Goal: Find contact information: Find contact information

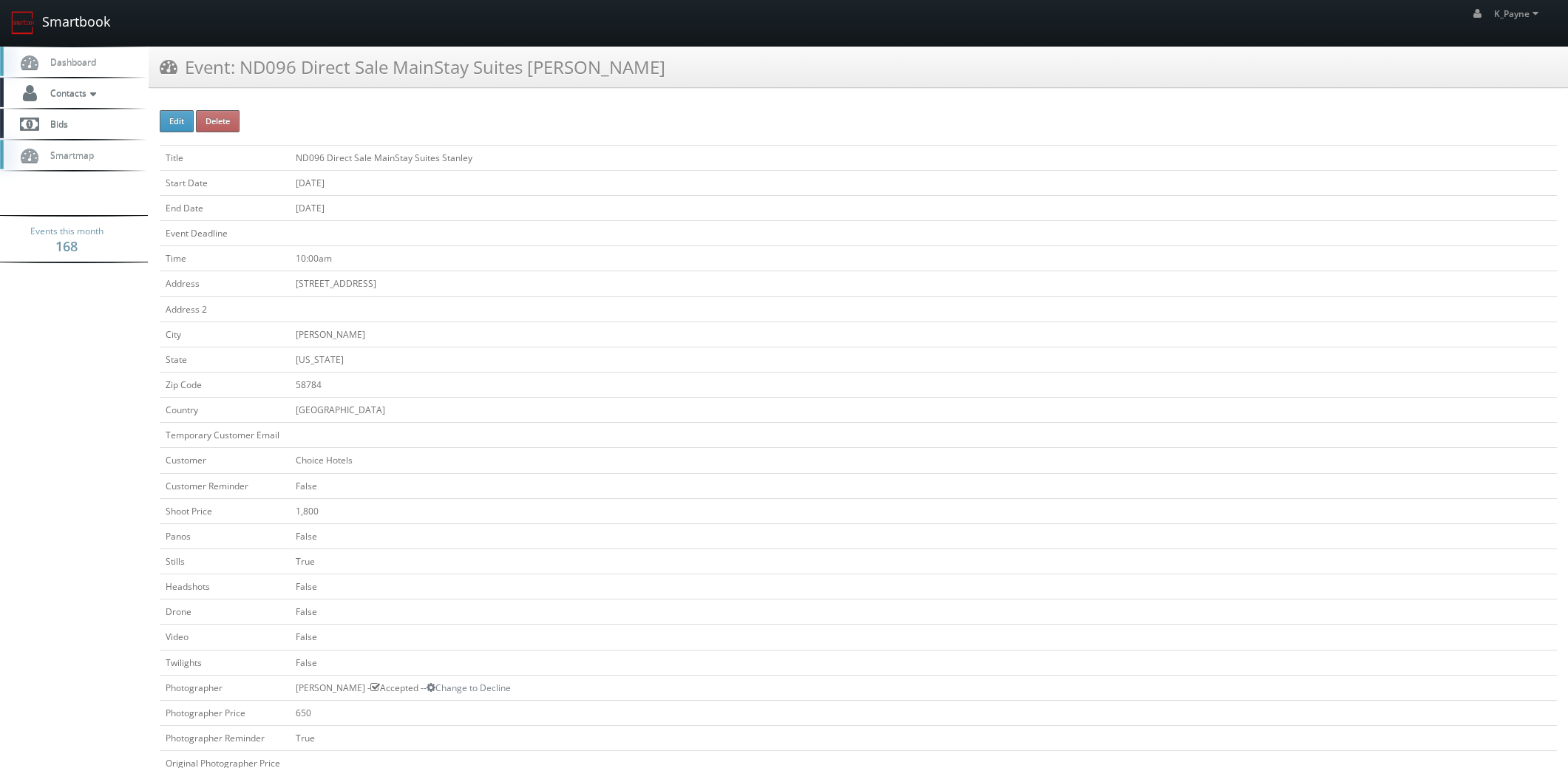
click at [63, 22] on link "Smartbook" at bounding box center [60, 23] width 121 height 45
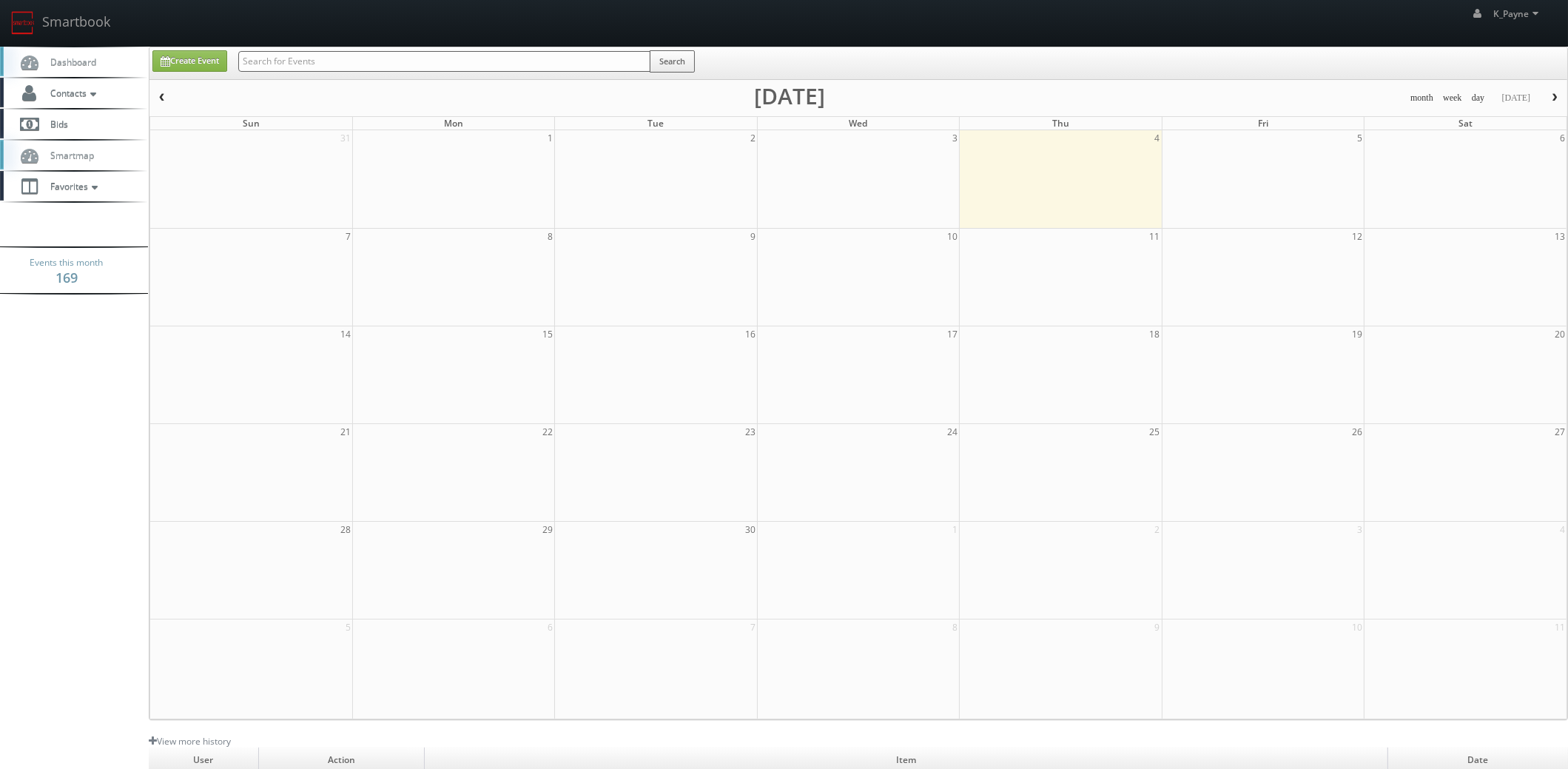
drag, startPoint x: 0, startPoint y: 0, endPoint x: 302, endPoint y: 69, distance: 309.8
click at [302, 69] on input "text" at bounding box center [445, 61] width 413 height 21
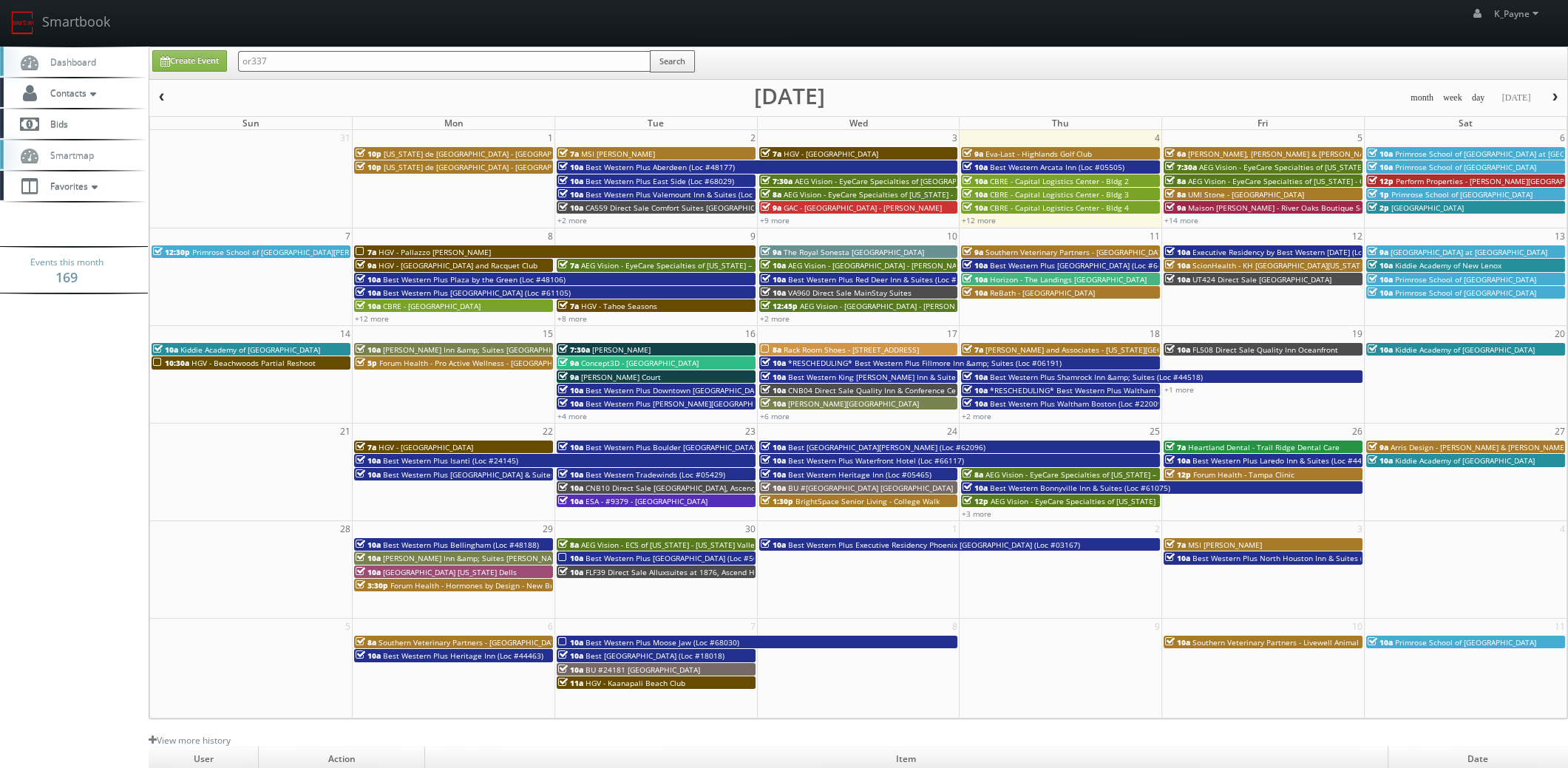
type input "or337"
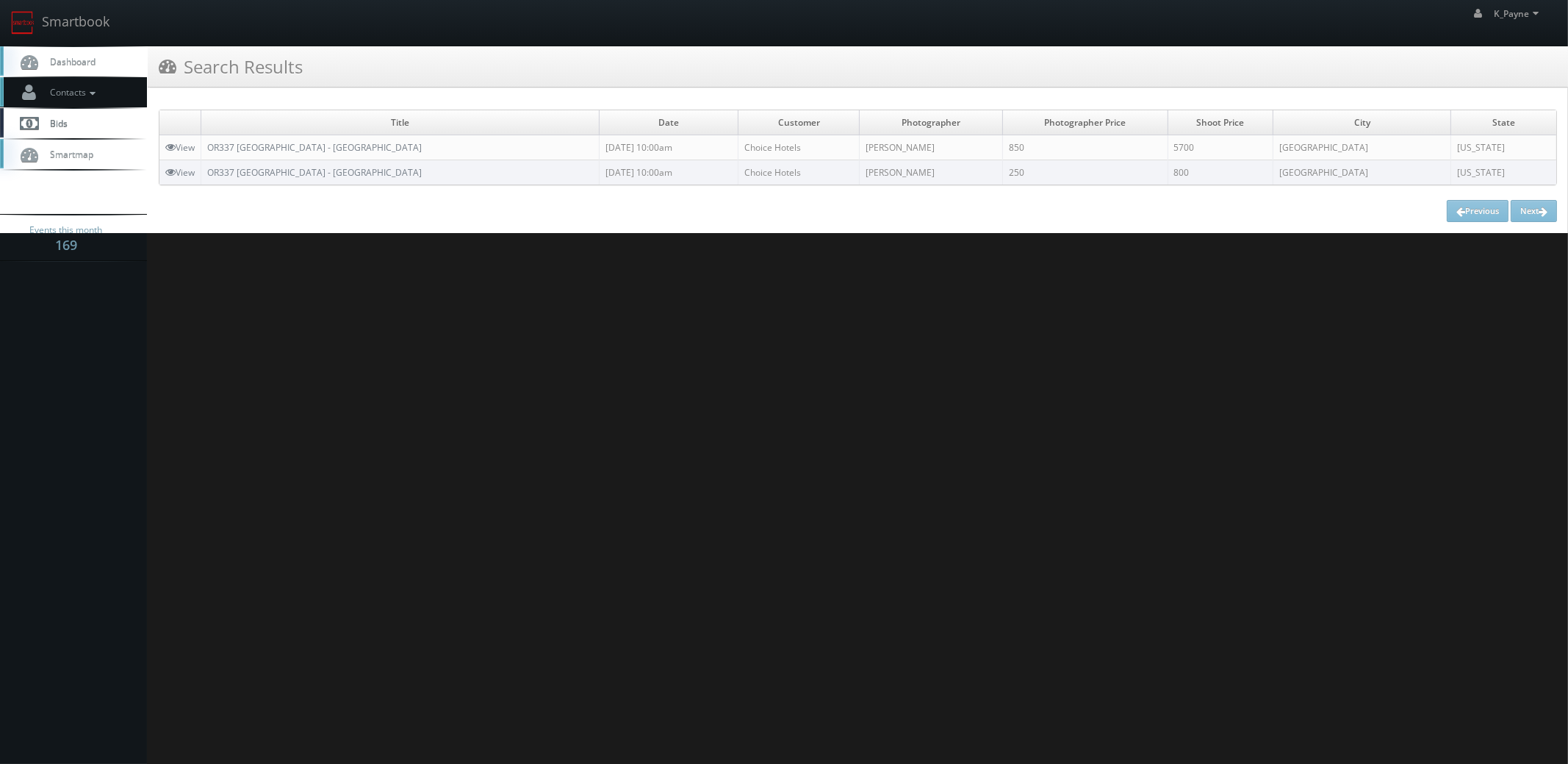
click at [61, 92] on span "Contacts" at bounding box center [70, 92] width 56 height 12
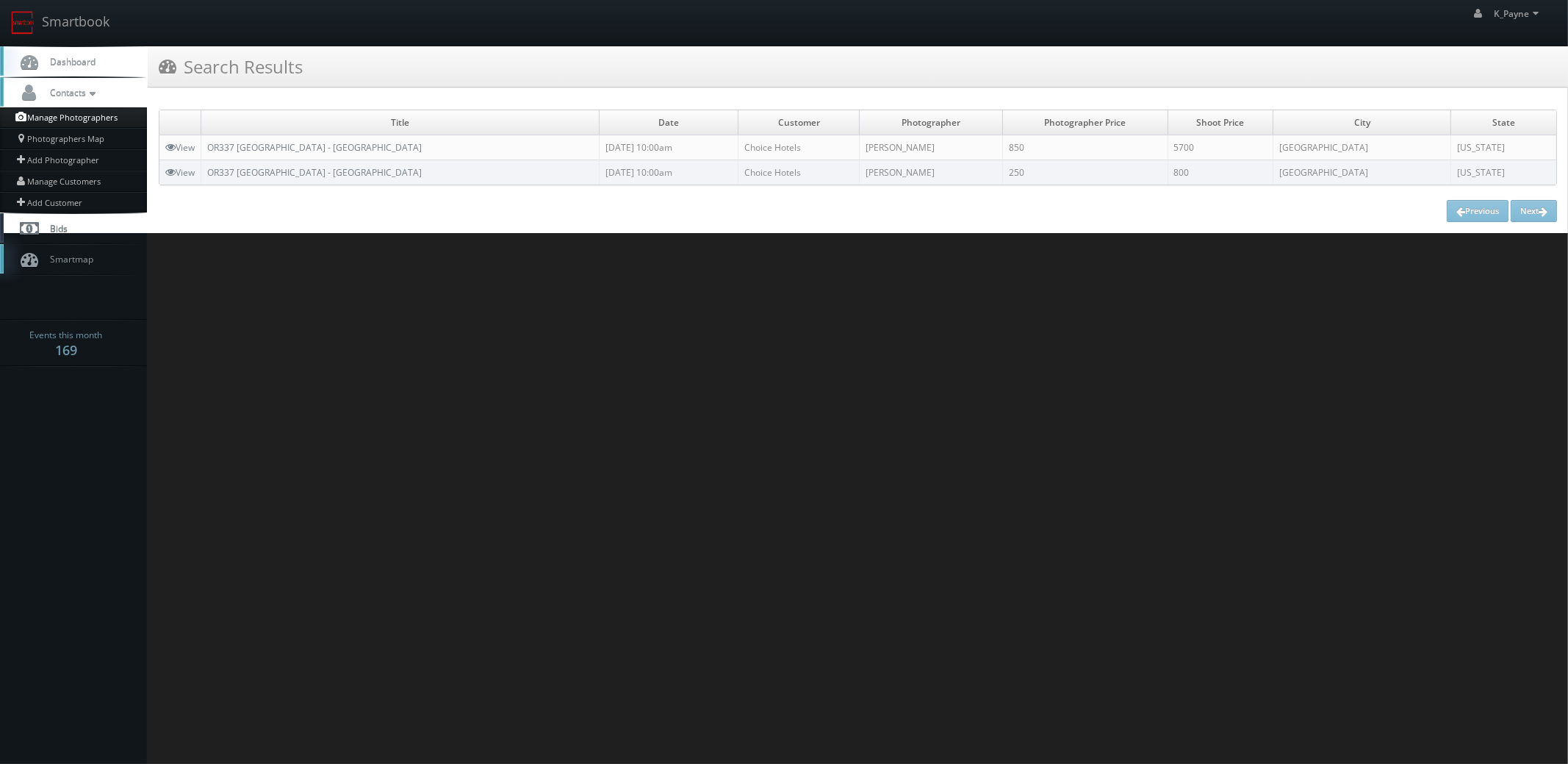
click at [75, 117] on link "Manage Photographers" at bounding box center [73, 118] width 147 height 21
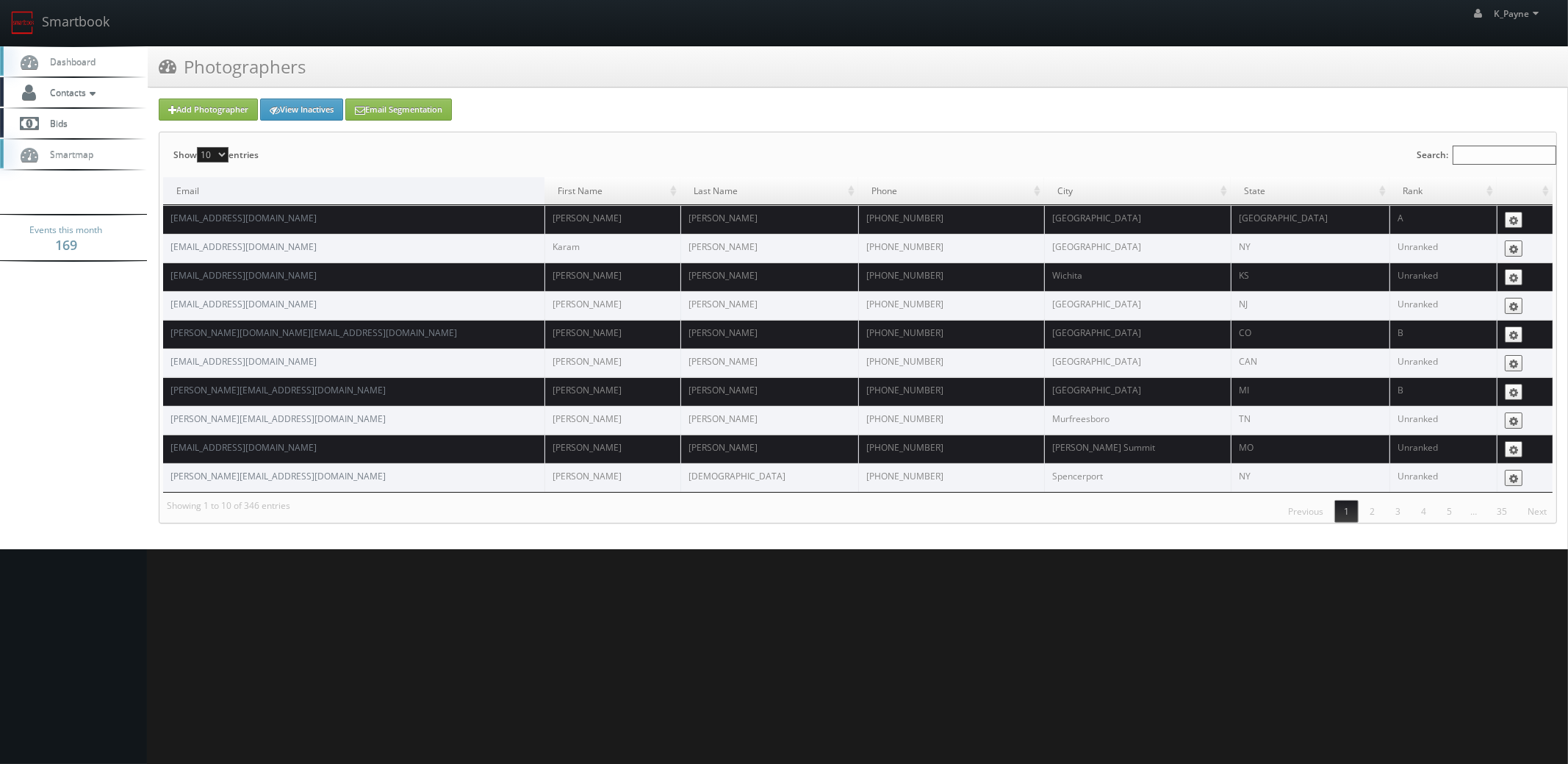
click at [1460, 155] on input "Search:" at bounding box center [1504, 155] width 103 height 19
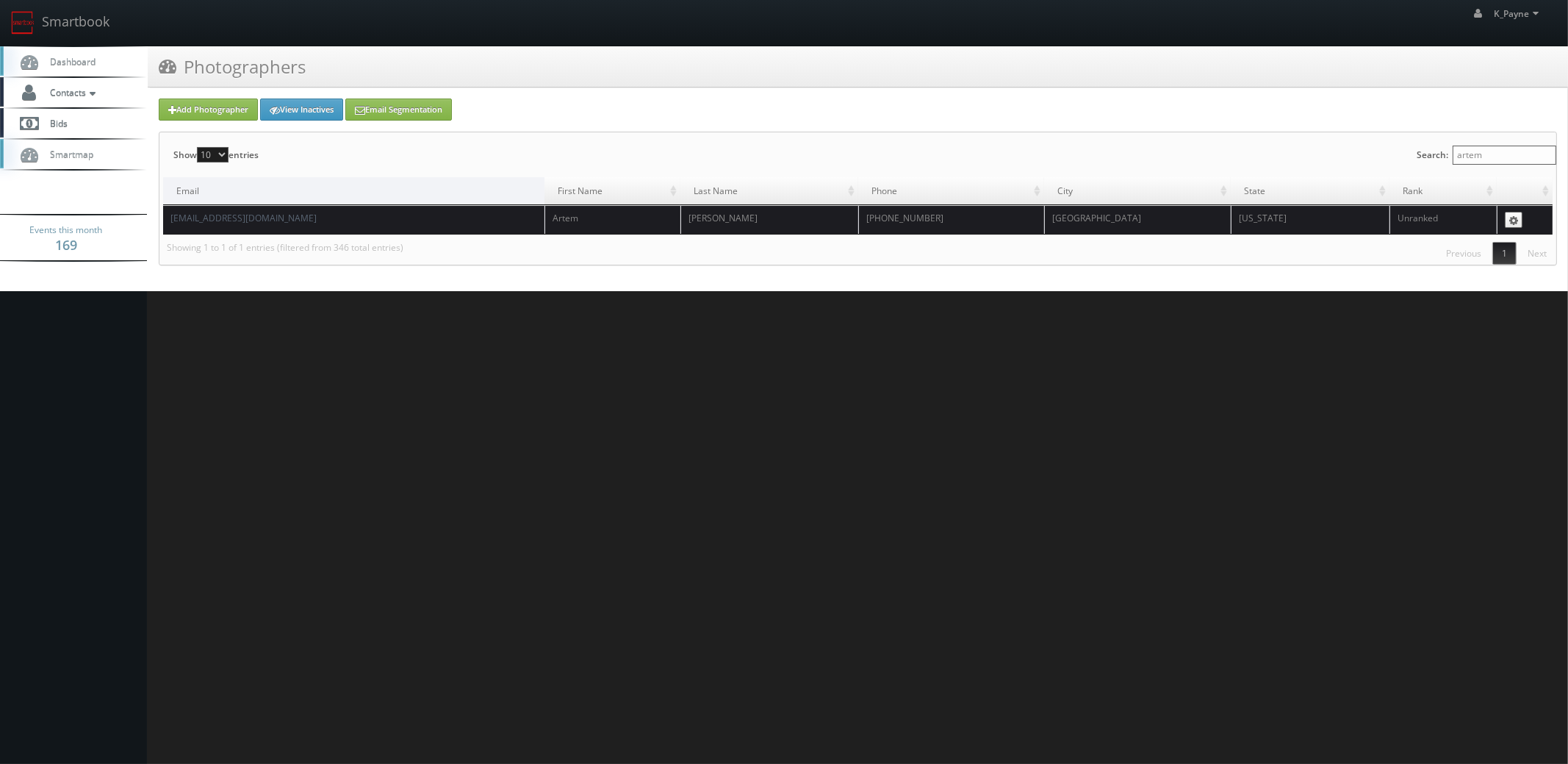
type input "artem"
drag, startPoint x: 262, startPoint y: 216, endPoint x: 160, endPoint y: 219, distance: 102.0
click at [160, 219] on div "Show 10 25 50 100 entries Search: artem Email First Name Last Name Phone City S…" at bounding box center [857, 198] width 1396 height 132
click at [286, 339] on html "Smartbook Toggle Side Navigation Toggle Top Navigation K_Payne K_Payne Profile …" at bounding box center [784, 382] width 1568 height 764
click at [285, 220] on td "photography@artems.art" at bounding box center [353, 219] width 381 height 29
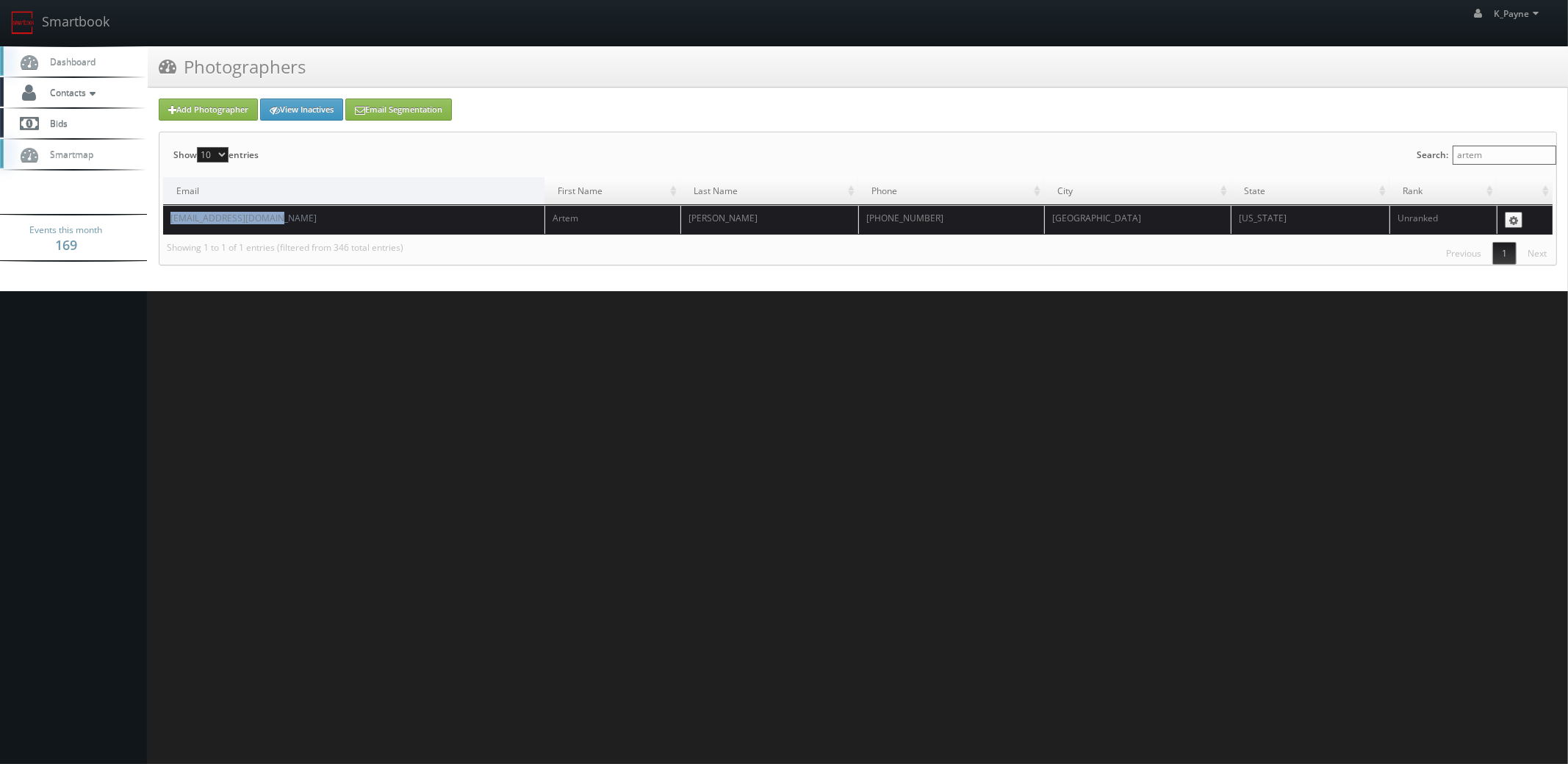
drag, startPoint x: 286, startPoint y: 216, endPoint x: 168, endPoint y: 224, distance: 118.3
click at [168, 224] on td "photography@artems.art" at bounding box center [353, 219] width 381 height 29
copy link "photography@artems.art"
click at [312, 525] on html "Smartbook Toggle Side Navigation Toggle Top Navigation K_Payne K_Payne Profile …" at bounding box center [784, 382] width 1568 height 764
click at [328, 389] on html "Smartbook Toggle Side Navigation Toggle Top Navigation K_Payne K_Payne Profile …" at bounding box center [784, 382] width 1568 height 764
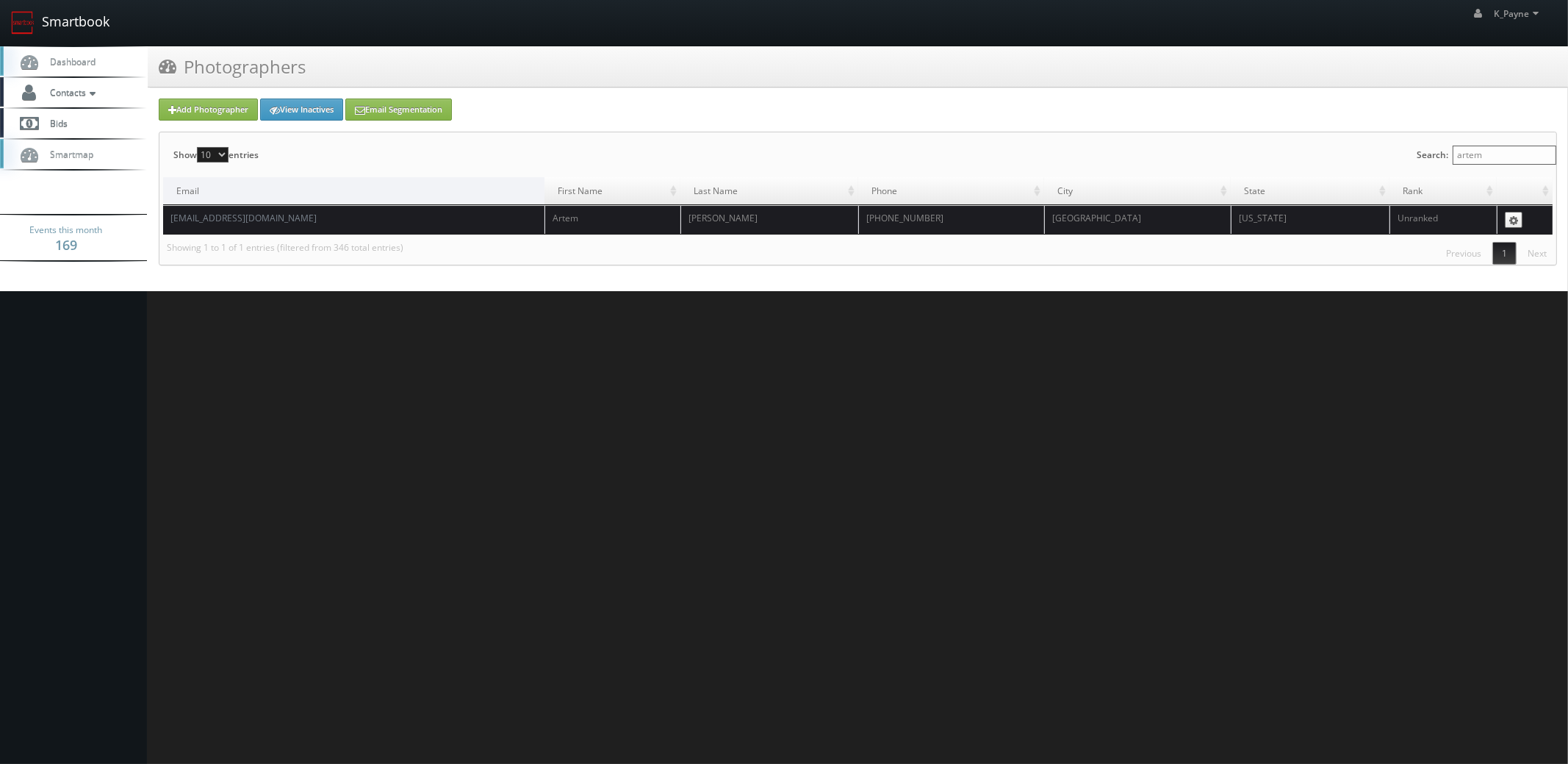
click at [64, 10] on link "Smartbook" at bounding box center [60, 23] width 121 height 45
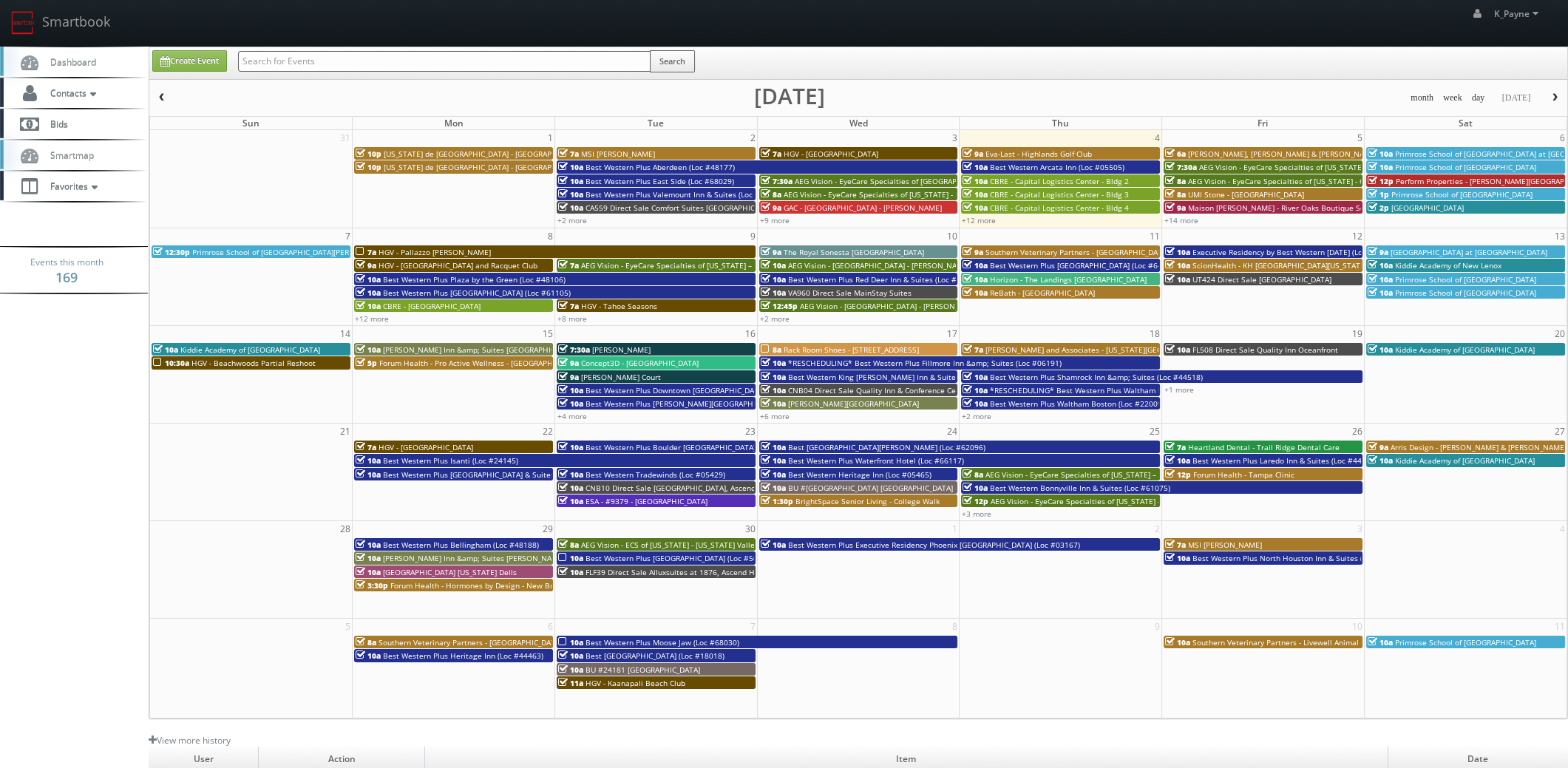
click at [350, 65] on input "text" at bounding box center [444, 61] width 412 height 21
type input "or337"
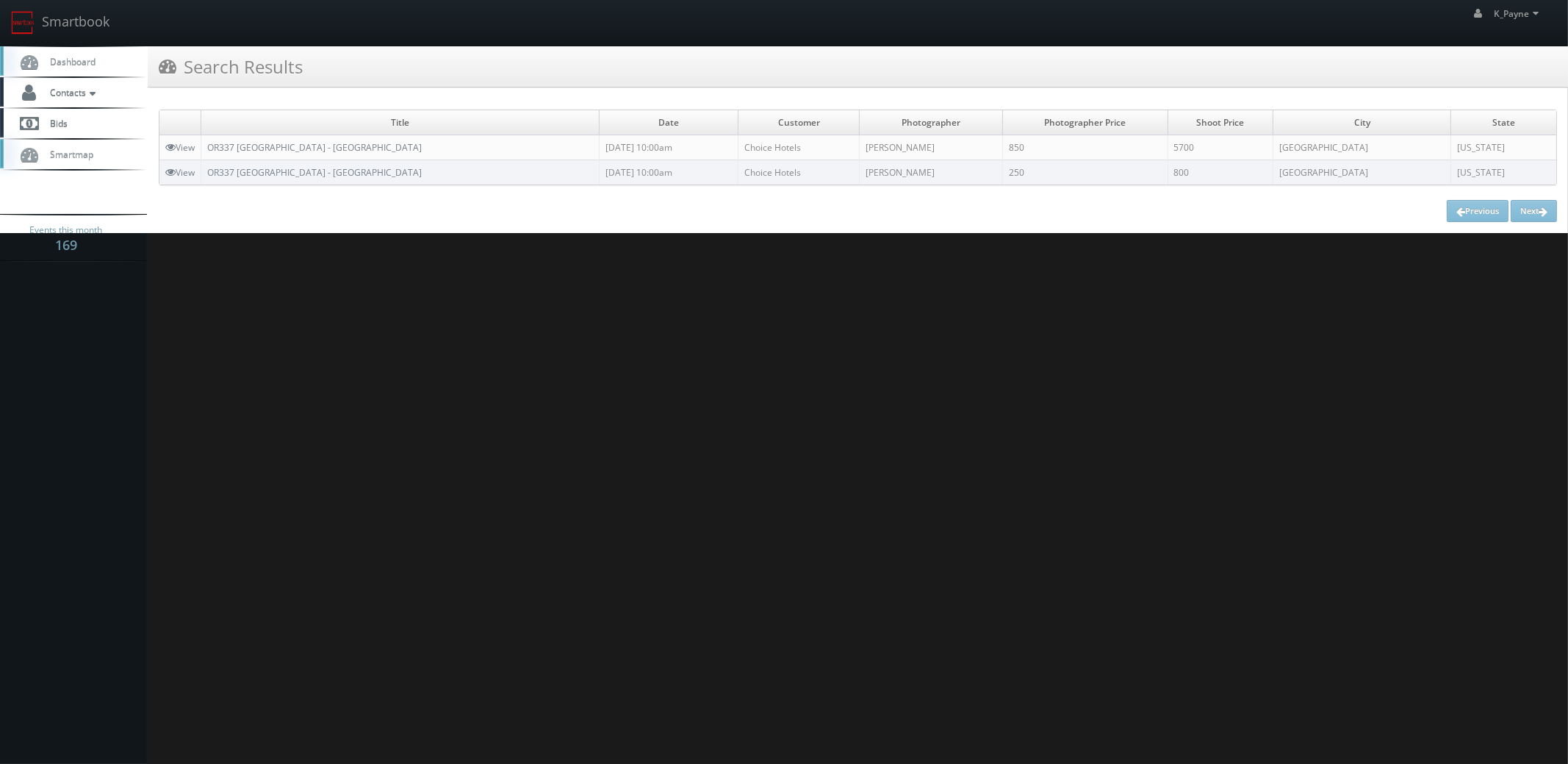
drag, startPoint x: 414, startPoint y: 145, endPoint x: 208, endPoint y: 148, distance: 206.0
click at [208, 148] on td "OR337 [GEOGRAPHIC_DATA] - [GEOGRAPHIC_DATA]" at bounding box center [400, 148] width 398 height 25
copy link "OR337 [GEOGRAPHIC_DATA] - [GEOGRAPHIC_DATA]"
